Goal: Transaction & Acquisition: Purchase product/service

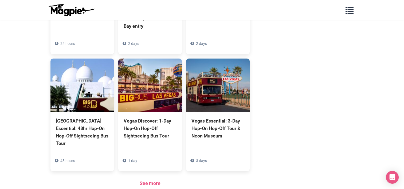
scroll to position [531, 0]
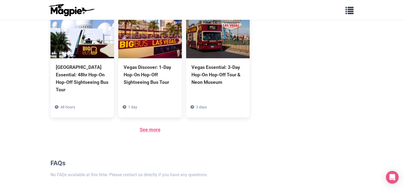
click at [150, 127] on link "See more" at bounding box center [150, 130] width 21 height 6
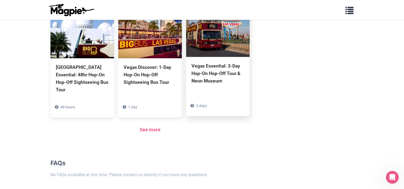
scroll to position [0, 0]
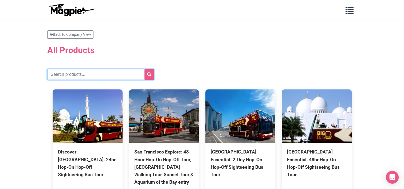
click at [107, 72] on input "text" at bounding box center [100, 74] width 107 height 11
type input "san francisco"
click at [144, 69] on button "submit" at bounding box center [149, 74] width 10 height 11
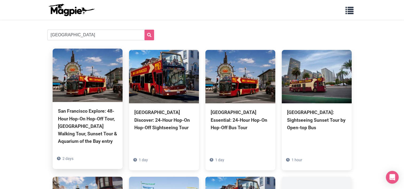
scroll to position [80, 0]
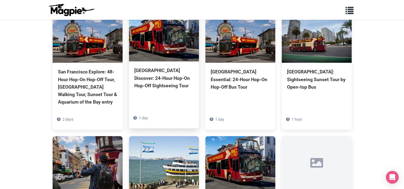
click at [156, 81] on div "San Francisco Discover: 24-Hour Hop-On Hop-Off Sightseeing Tour" at bounding box center [163, 78] width 59 height 22
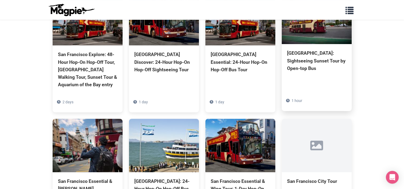
scroll to position [107, 0]
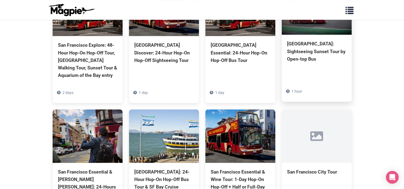
click at [302, 52] on div "San Francisco: Sightseeing Sunset Tour by Open-top Bus" at bounding box center [316, 51] width 59 height 22
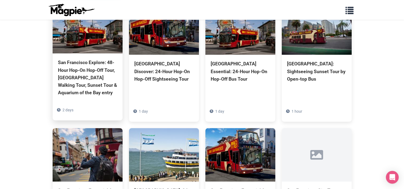
scroll to position [53, 0]
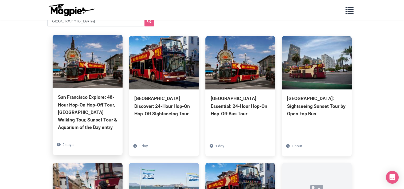
click at [95, 110] on div "San Francisco Explore: 48-Hour Hop-On Hop-Off Tour, [GEOGRAPHIC_DATA] Walking T…" at bounding box center [87, 112] width 59 height 38
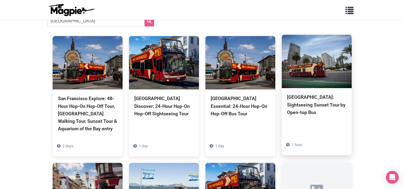
click at [323, 110] on div "San Francisco: Sightseeing Sunset Tour by Open-top Bus" at bounding box center [316, 104] width 59 height 22
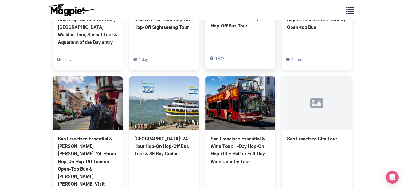
scroll to position [160, 0]
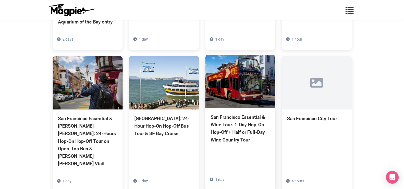
click at [248, 139] on div "San Francisco Essential & Wine Tour: 1-Day Hop-On Hop-Off + Half or Full-Day Wi…" at bounding box center [240, 128] width 59 height 30
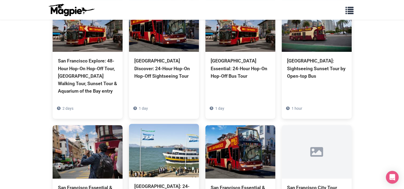
scroll to position [53, 0]
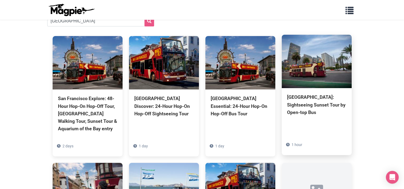
click at [307, 105] on div "San Francisco: Sightseeing Sunset Tour by Open-top Bus" at bounding box center [316, 104] width 59 height 22
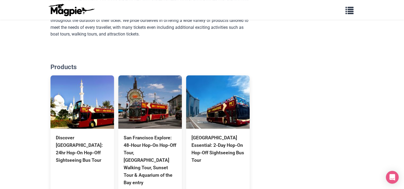
scroll to position [481, 0]
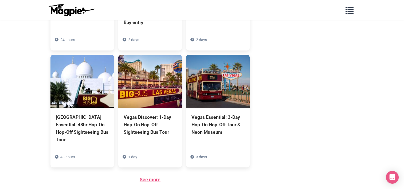
click at [148, 177] on link "See more" at bounding box center [150, 180] width 21 height 6
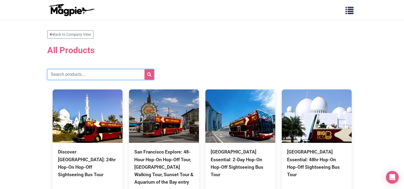
drag, startPoint x: 75, startPoint y: 77, endPoint x: 76, endPoint y: 70, distance: 7.1
click at [75, 77] on input "text" at bounding box center [100, 74] width 107 height 11
type input "wine san francisco"
click at [144, 69] on button "submit" at bounding box center [149, 74] width 10 height 11
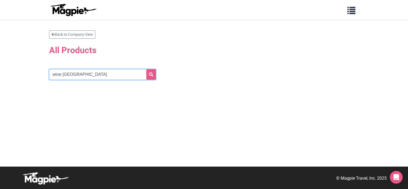
drag, startPoint x: 63, startPoint y: 75, endPoint x: 47, endPoint y: 78, distance: 16.3
click at [47, 78] on div "Back to Company View All Products wine [GEOGRAPHIC_DATA]" at bounding box center [204, 62] width 320 height 64
type input "[GEOGRAPHIC_DATA]"
click at [146, 69] on button "submit" at bounding box center [151, 74] width 10 height 11
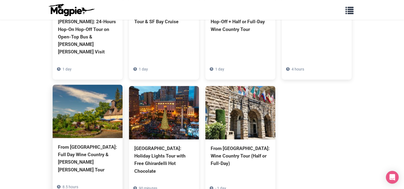
scroll to position [294, 0]
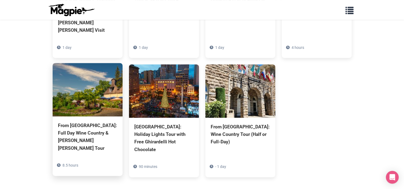
click at [87, 123] on div "From [GEOGRAPHIC_DATA]: Full Day Wine Country & [PERSON_NAME] [PERSON_NAME] Tour" at bounding box center [87, 137] width 59 height 30
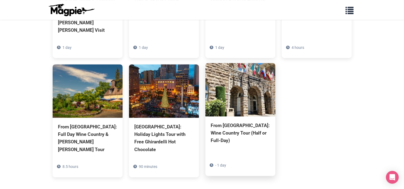
click at [230, 124] on div "From [GEOGRAPHIC_DATA]: Wine Country Tour (Half or Full-Day)" at bounding box center [240, 133] width 59 height 22
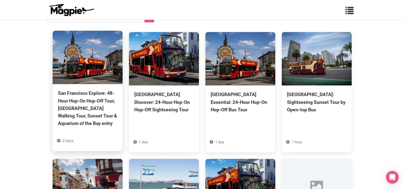
scroll to position [0, 0]
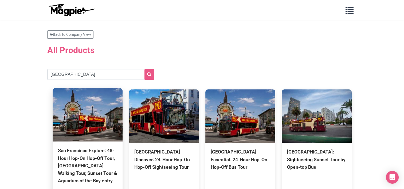
click at [91, 158] on div "San Francisco Explore: 48-Hour Hop-On Hop-Off Tour, [GEOGRAPHIC_DATA] Walking T…" at bounding box center [87, 166] width 59 height 38
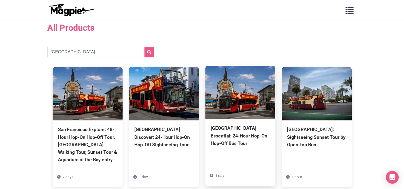
scroll to position [53, 0]
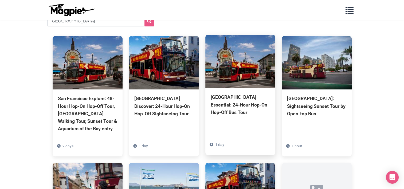
click at [236, 102] on div "[GEOGRAPHIC_DATA] Essential: 24-Hour Hop-On Hop-Off Bus Tour" at bounding box center [240, 104] width 59 height 22
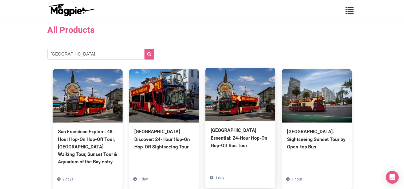
scroll to position [0, 0]
